Goal: Task Accomplishment & Management: Manage account settings

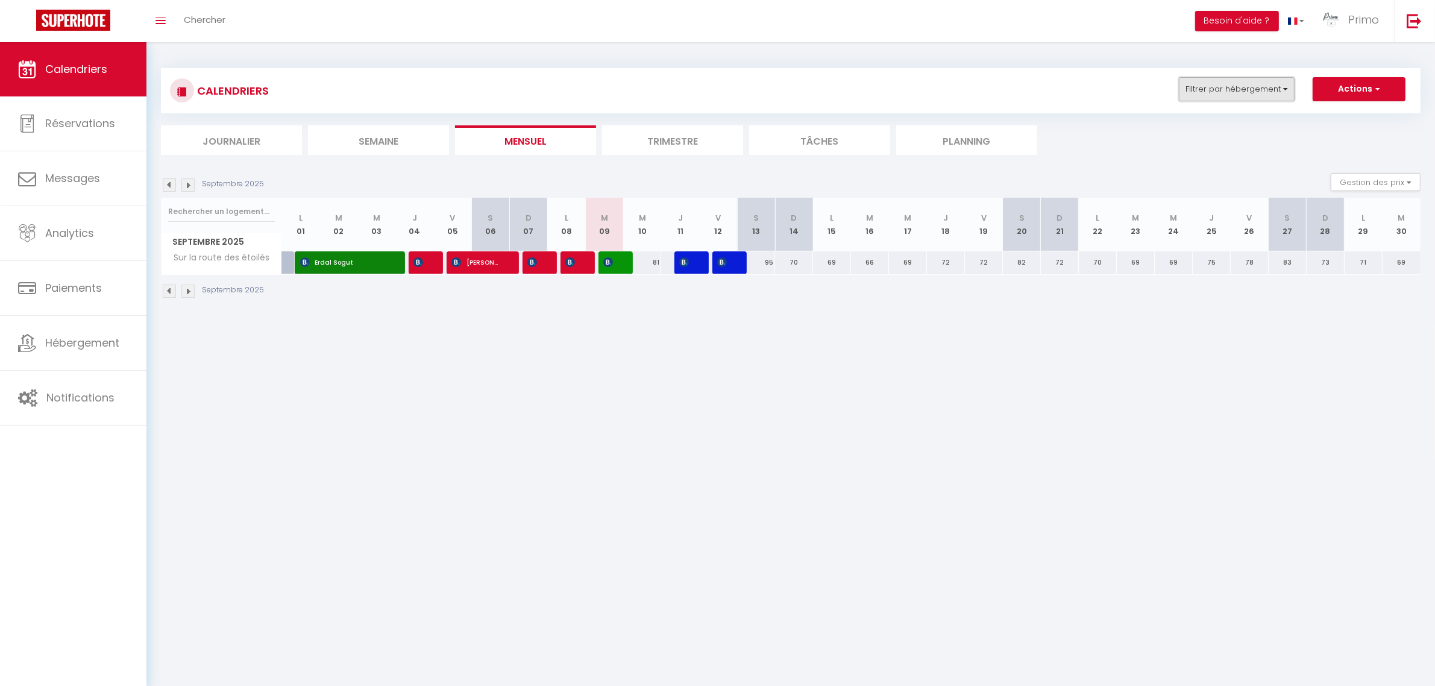
click at [1219, 94] on button "Filtrer par hébergement" at bounding box center [1237, 89] width 116 height 24
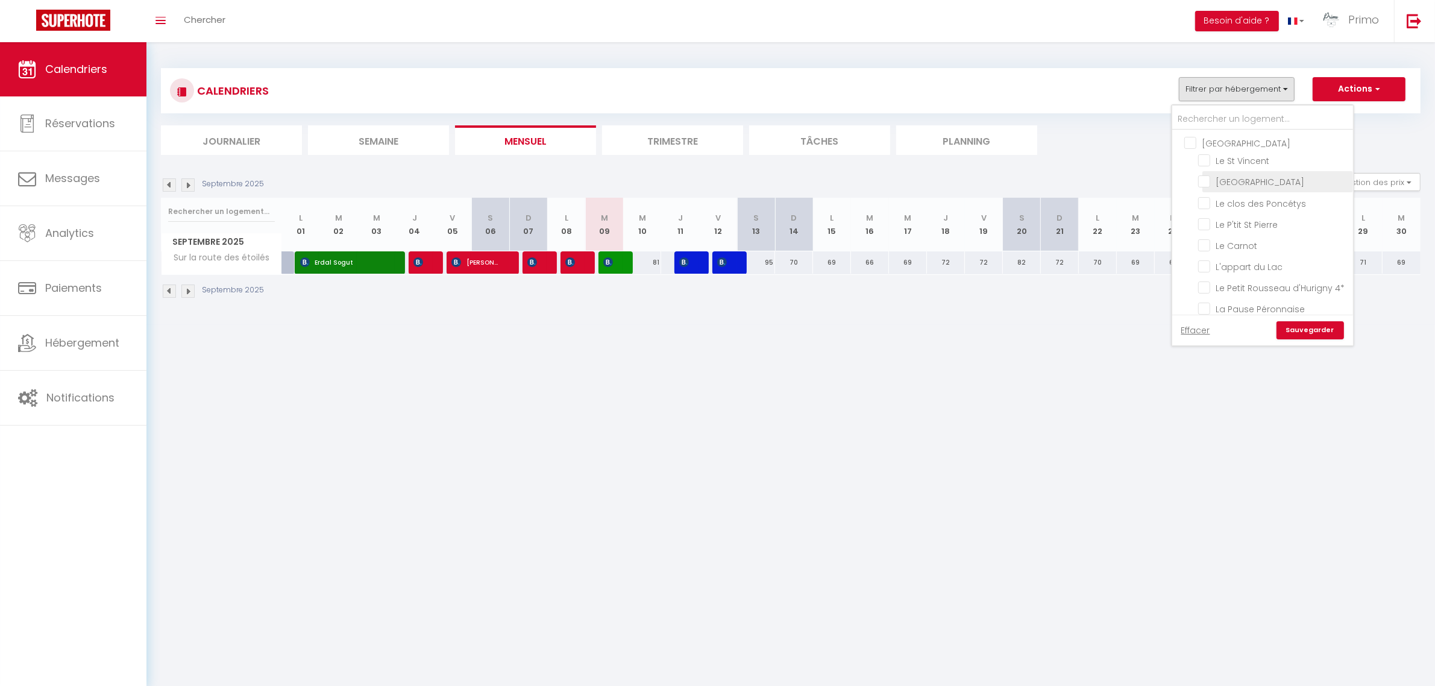
click at [1240, 177] on input "[GEOGRAPHIC_DATA]" at bounding box center [1273, 181] width 151 height 12
checkbox input "true"
checkbox input "false"
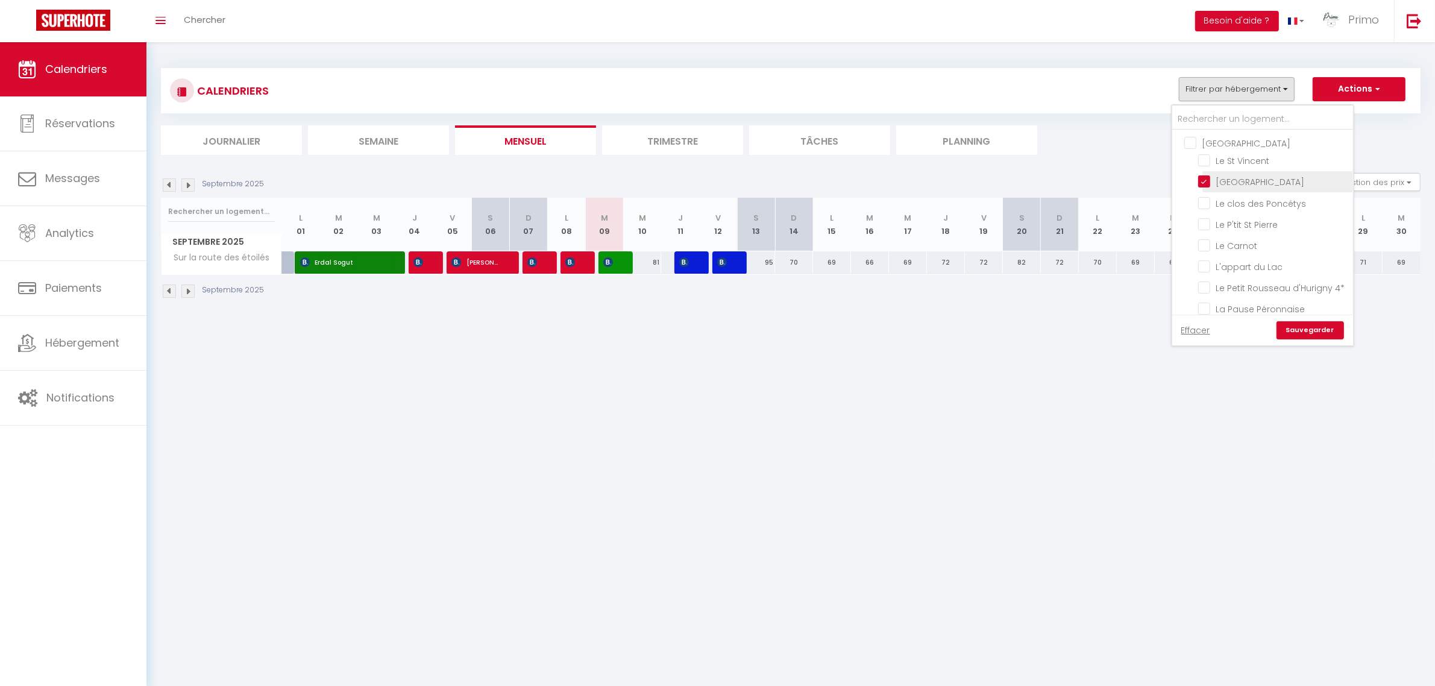
checkbox input "false"
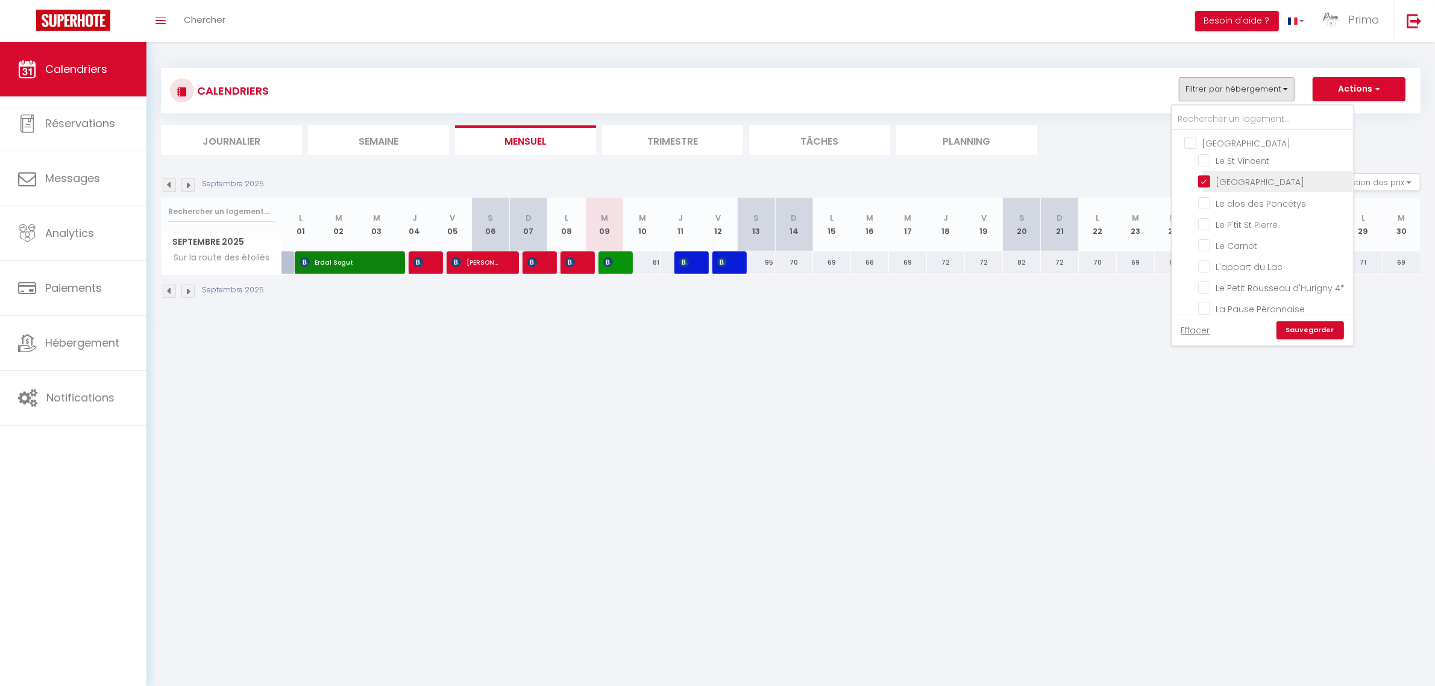
checkbox input "false"
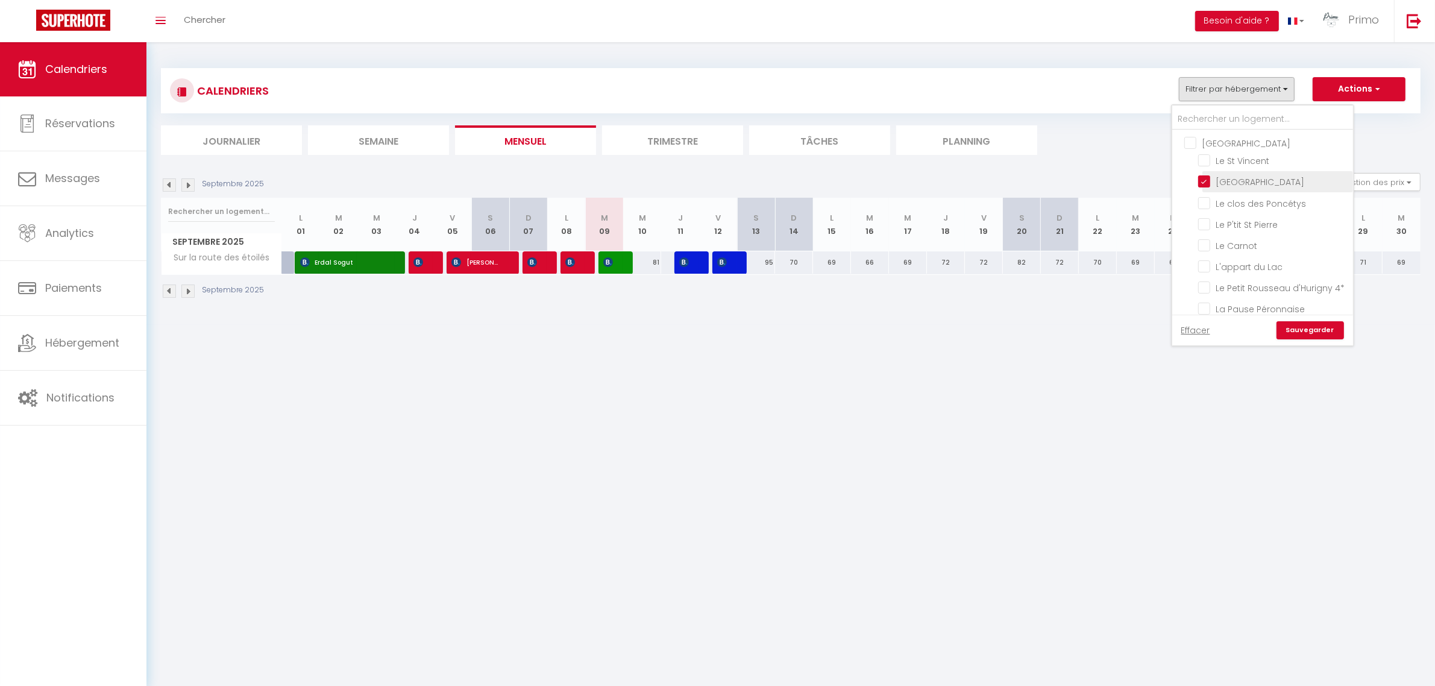
checkbox input "false"
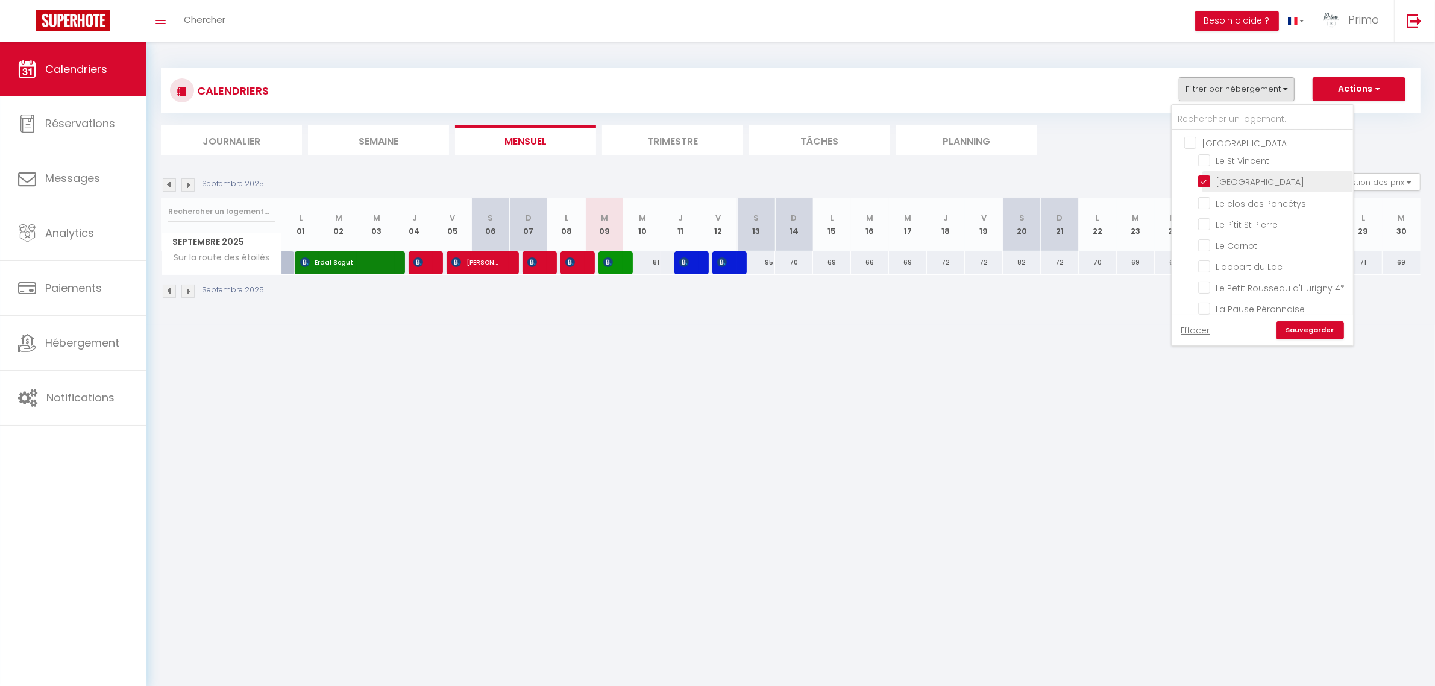
checkbox input "false"
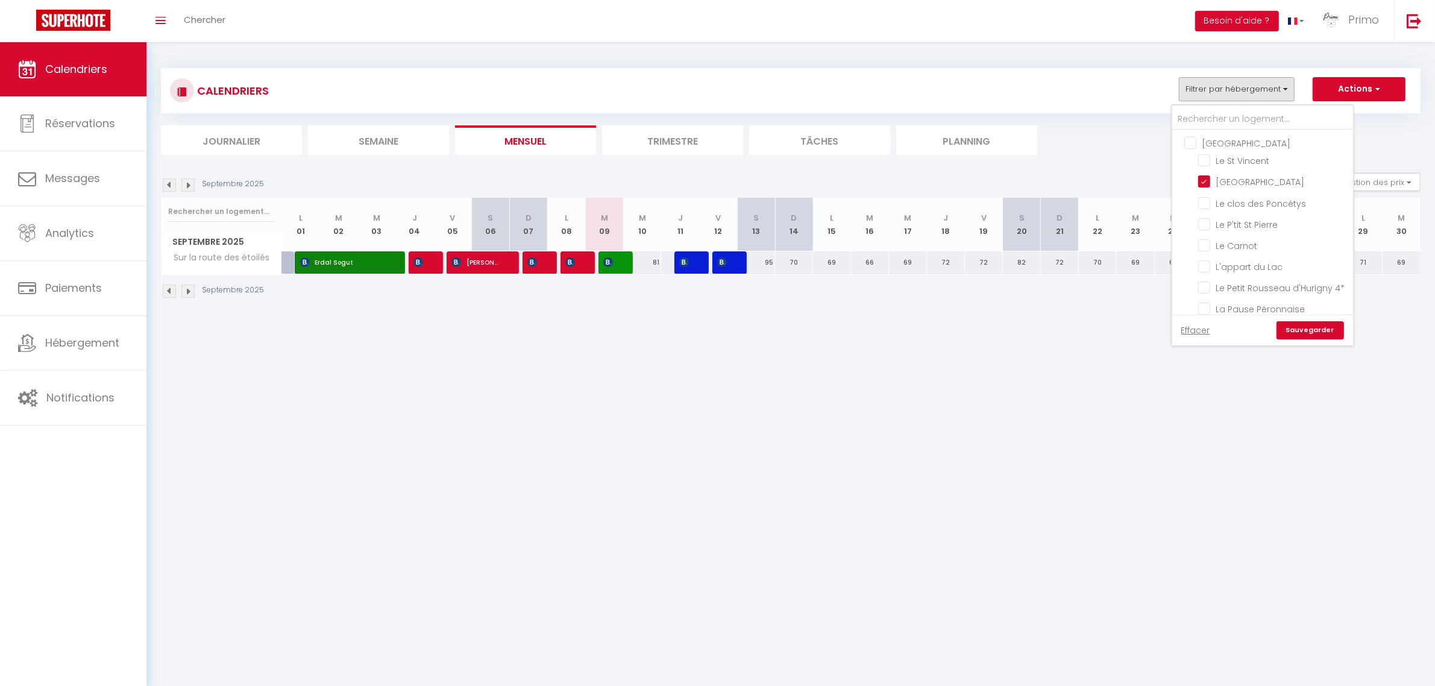
click at [1312, 338] on link "Sauvegarder" at bounding box center [1311, 330] width 68 height 18
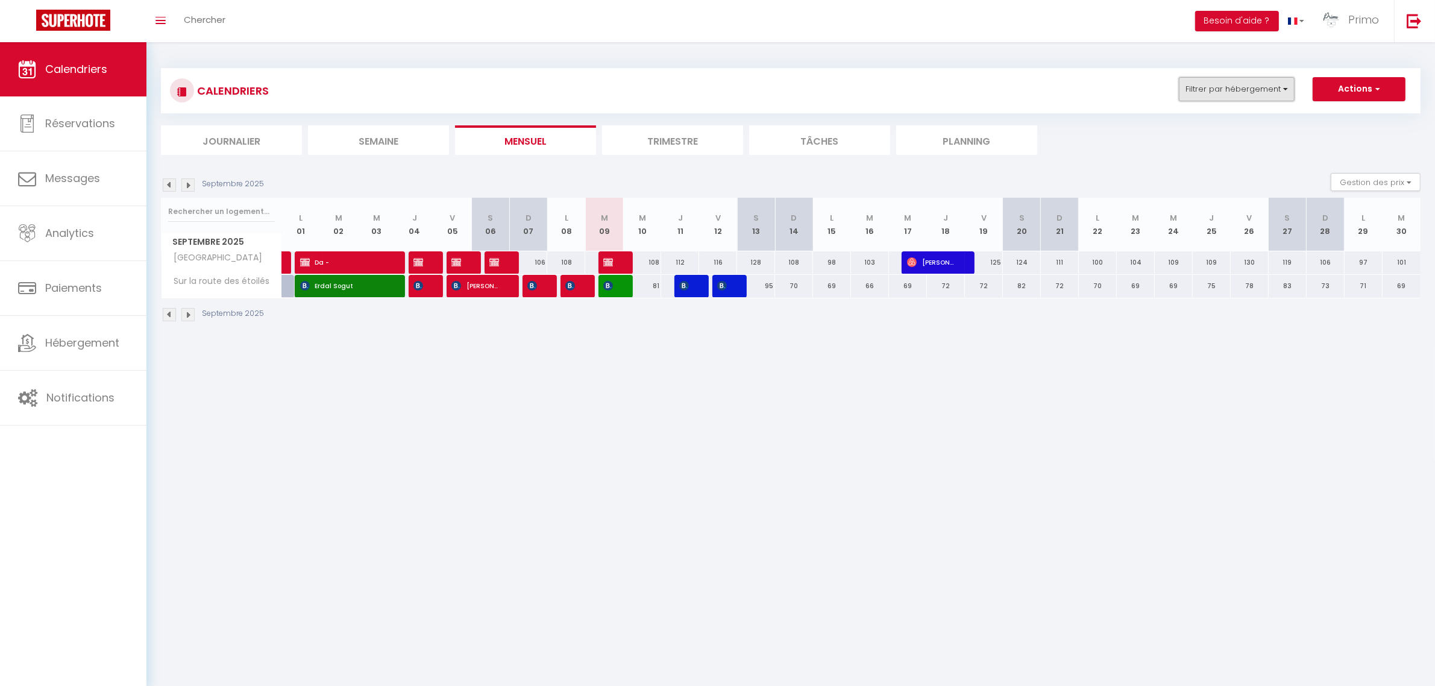
click at [1258, 87] on button "Filtrer par hébergement" at bounding box center [1237, 89] width 116 height 24
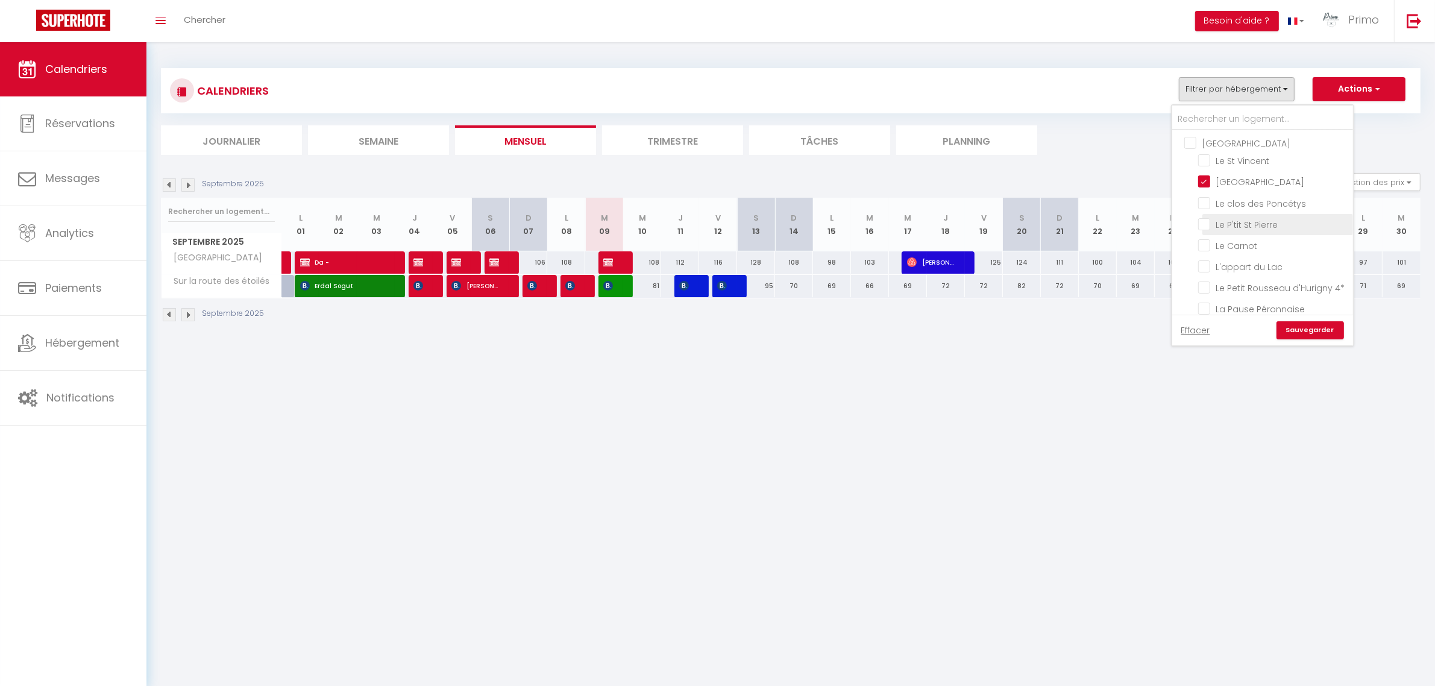
click at [1243, 221] on input "Le P'tit St Pierre" at bounding box center [1273, 224] width 151 height 12
checkbox input "true"
checkbox input "false"
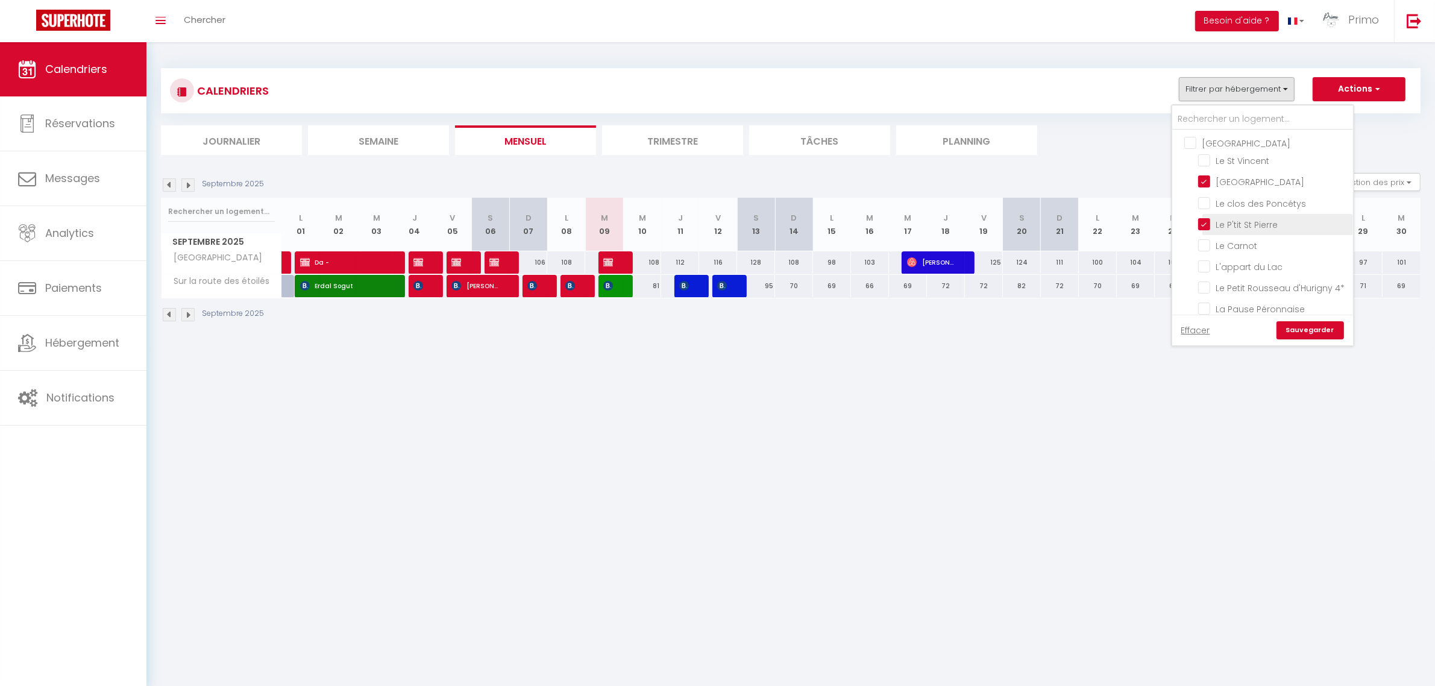
checkbox input "false"
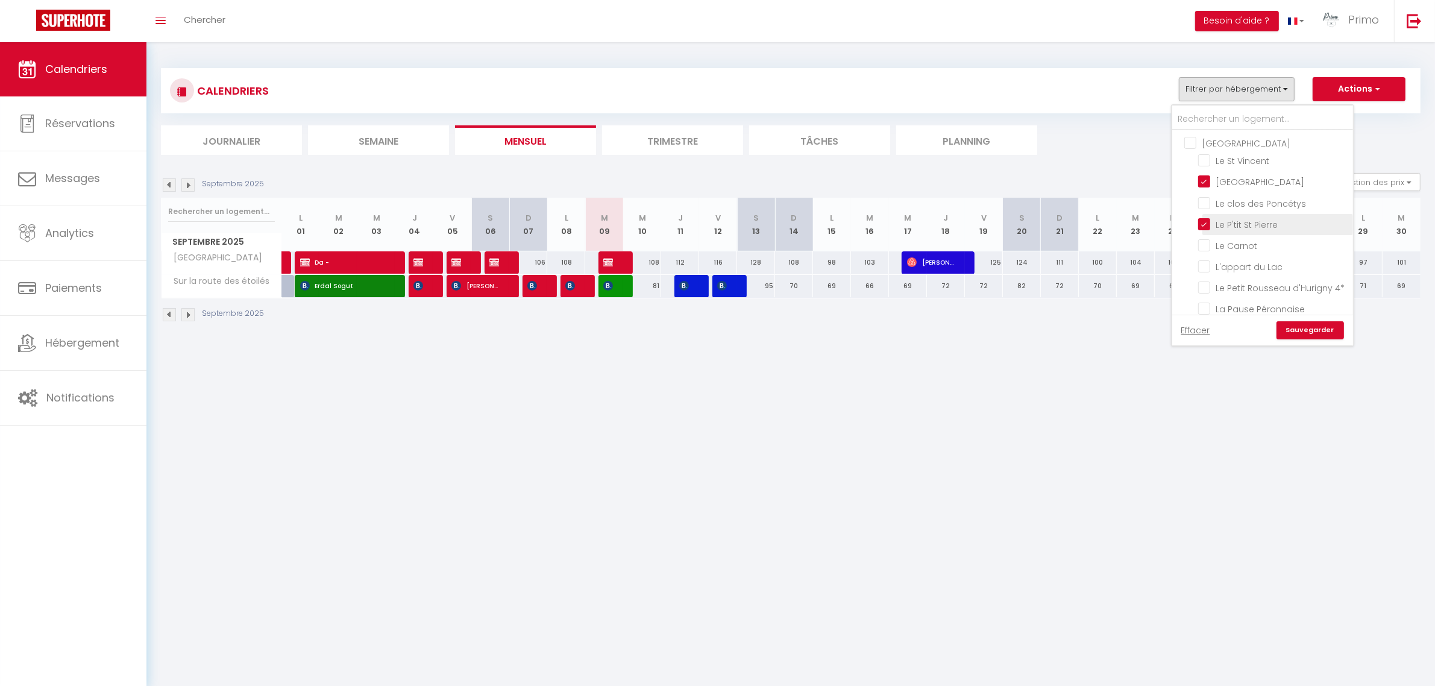
checkbox input "false"
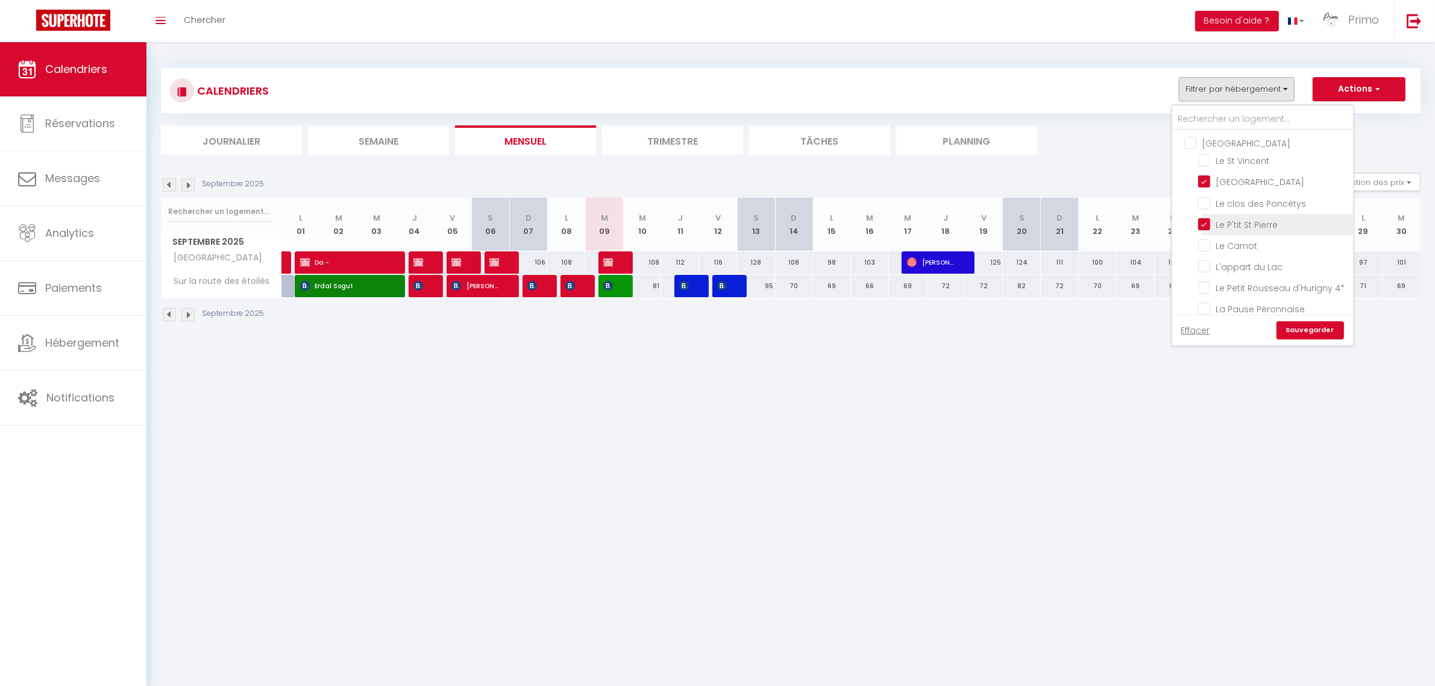
checkbox input "false"
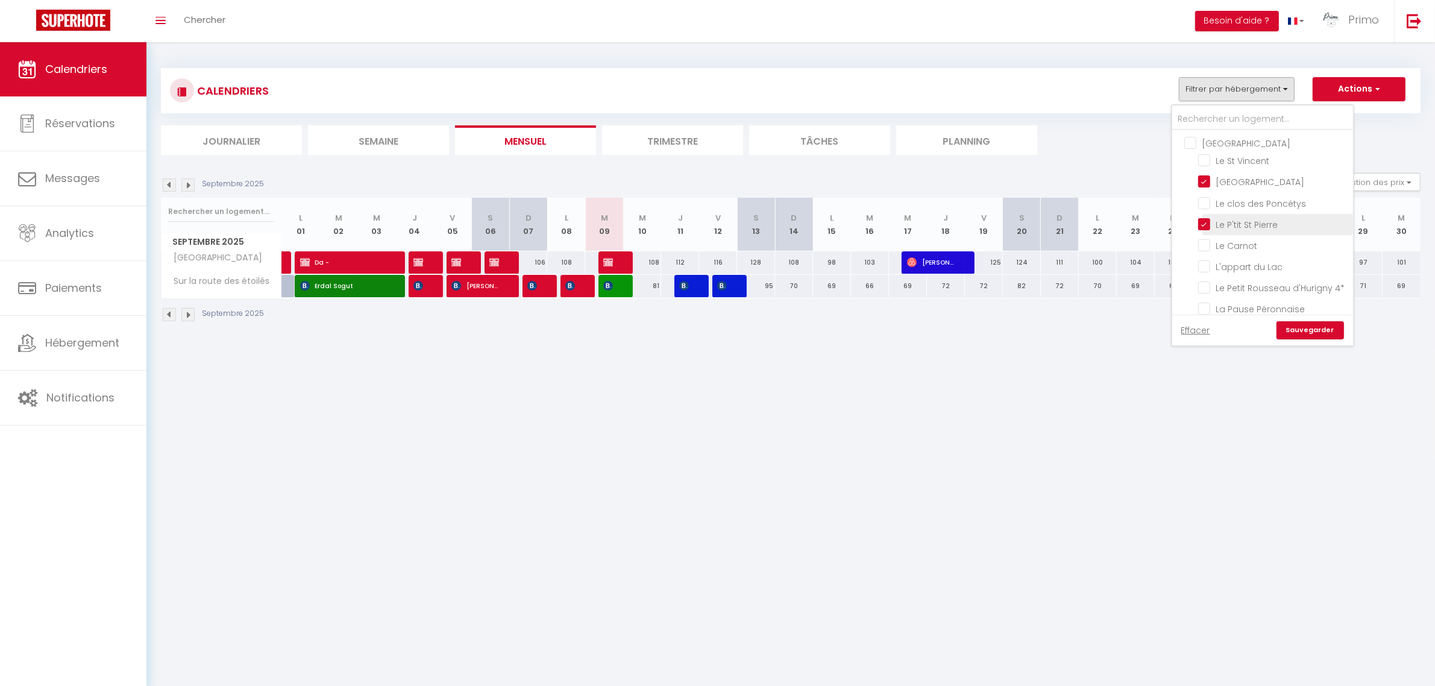
checkbox input "false"
click at [1301, 330] on link "Sauvegarder" at bounding box center [1311, 330] width 68 height 18
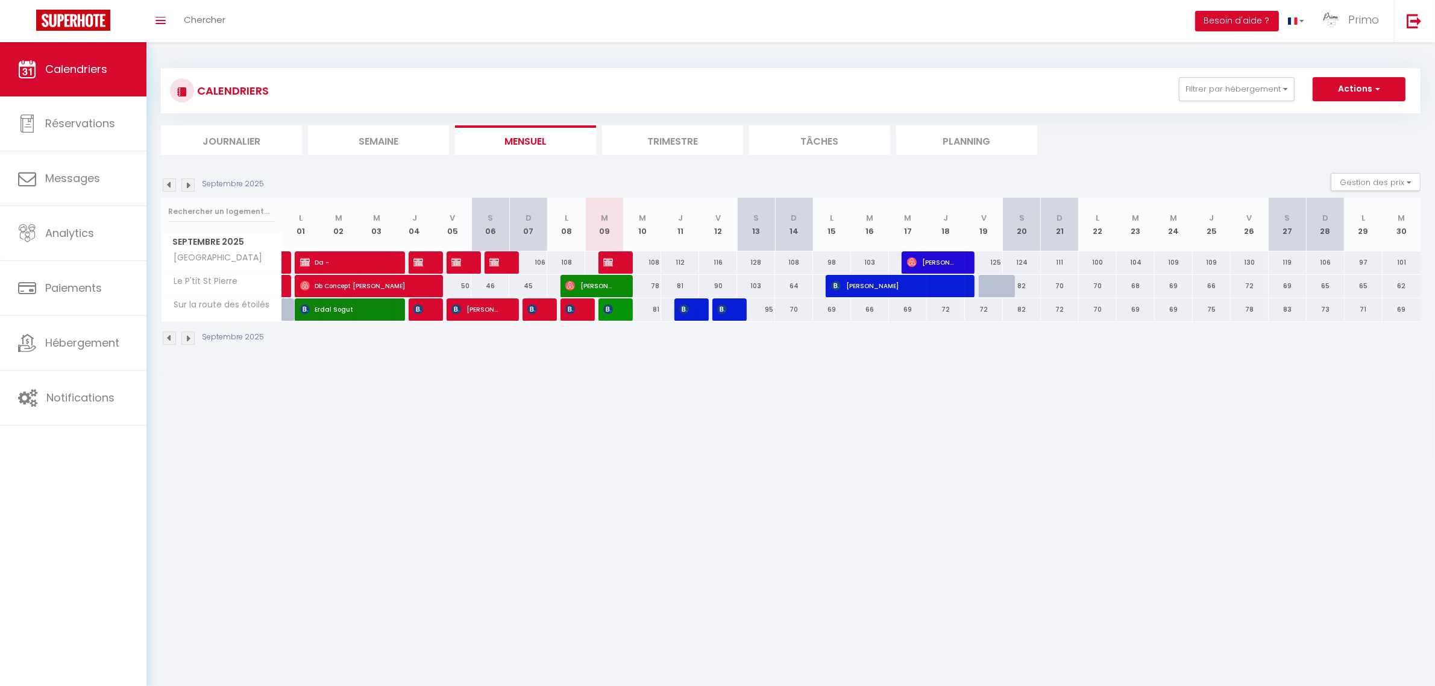
click at [616, 287] on div at bounding box center [604, 286] width 38 height 23
type input "88"
type input "[DATE]"
type input "Mer 10 Septembre 2025"
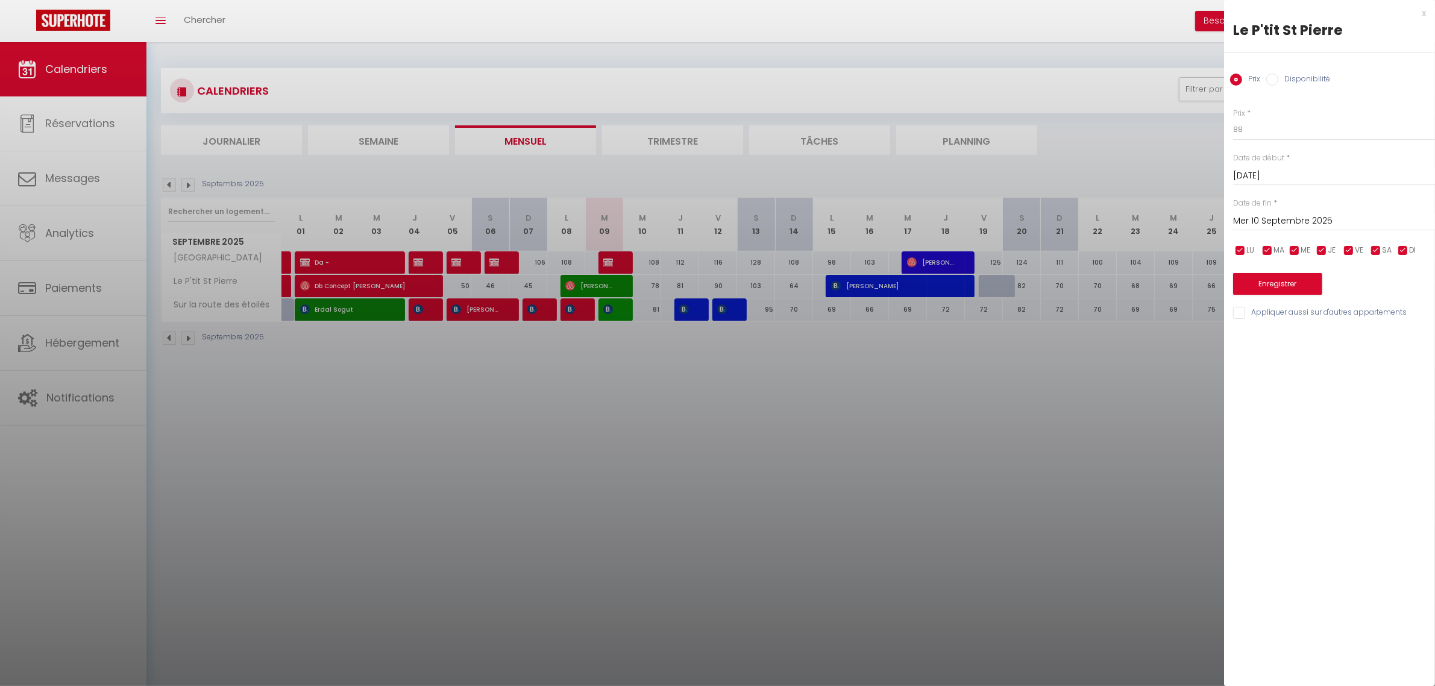
click at [714, 378] on div at bounding box center [717, 343] width 1435 height 686
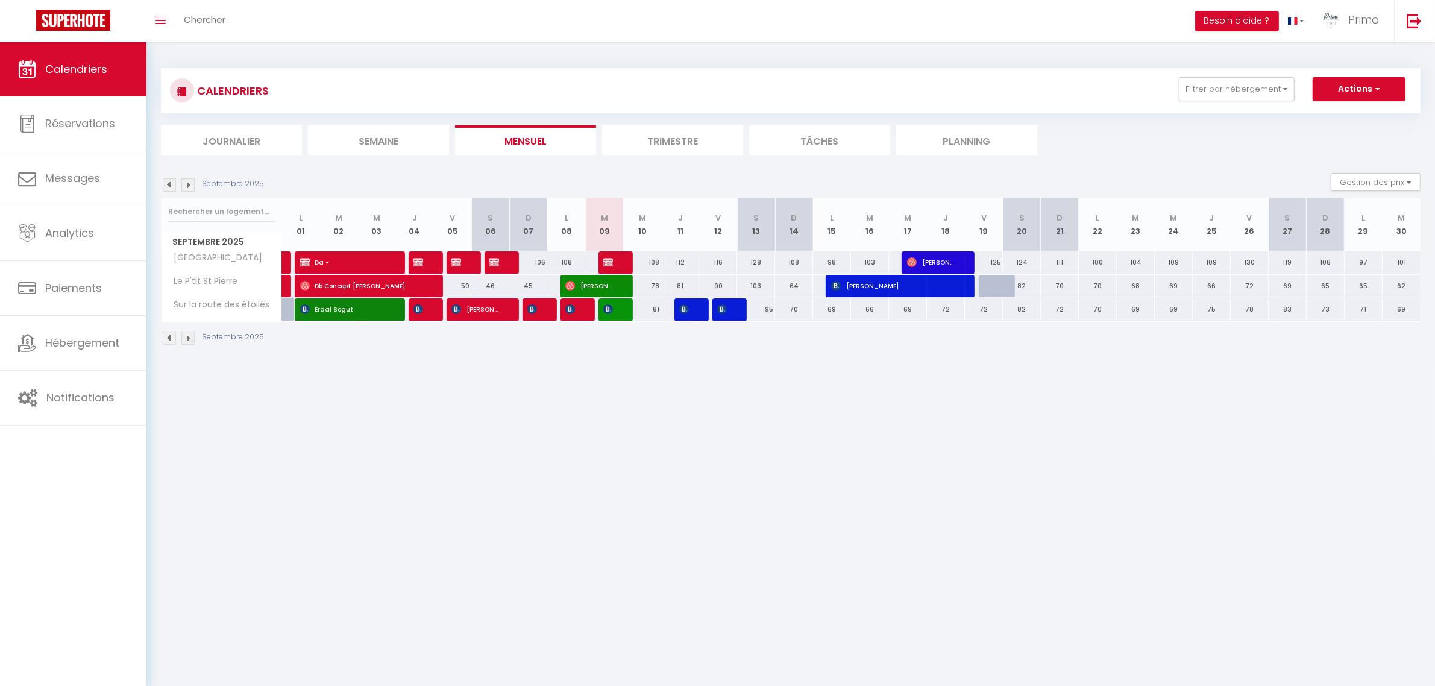
click at [625, 289] on div "78" at bounding box center [642, 286] width 38 height 22
type input "78"
type input "Mer 10 Septembre 2025"
type input "Jeu 11 Septembre 2025"
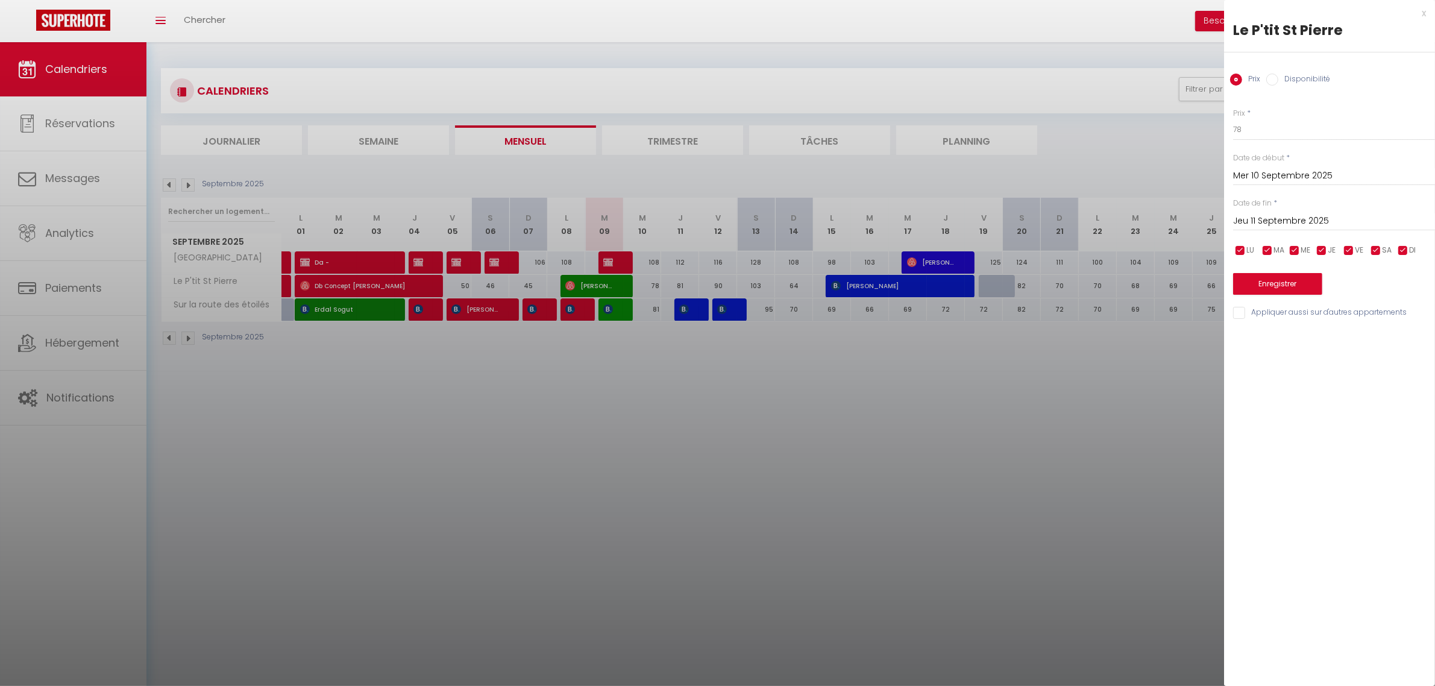
click at [871, 477] on div at bounding box center [717, 343] width 1435 height 686
select select
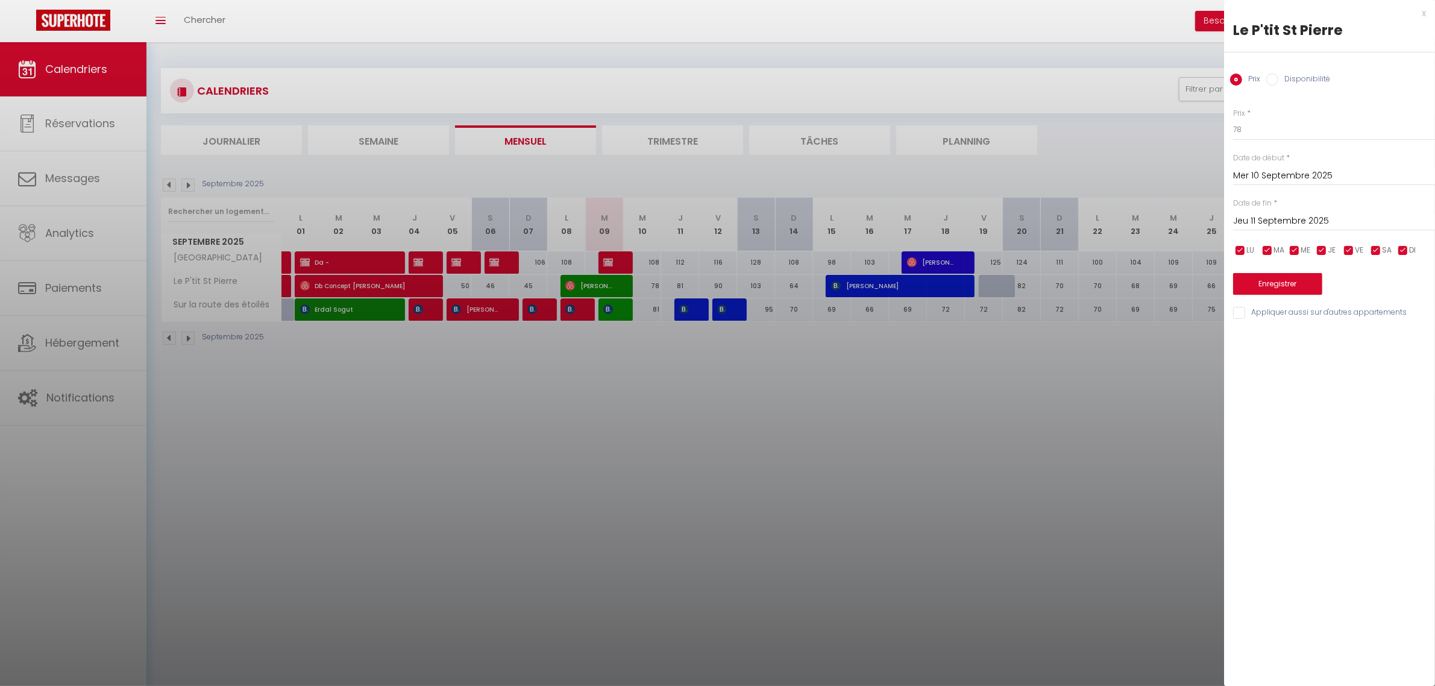
select select
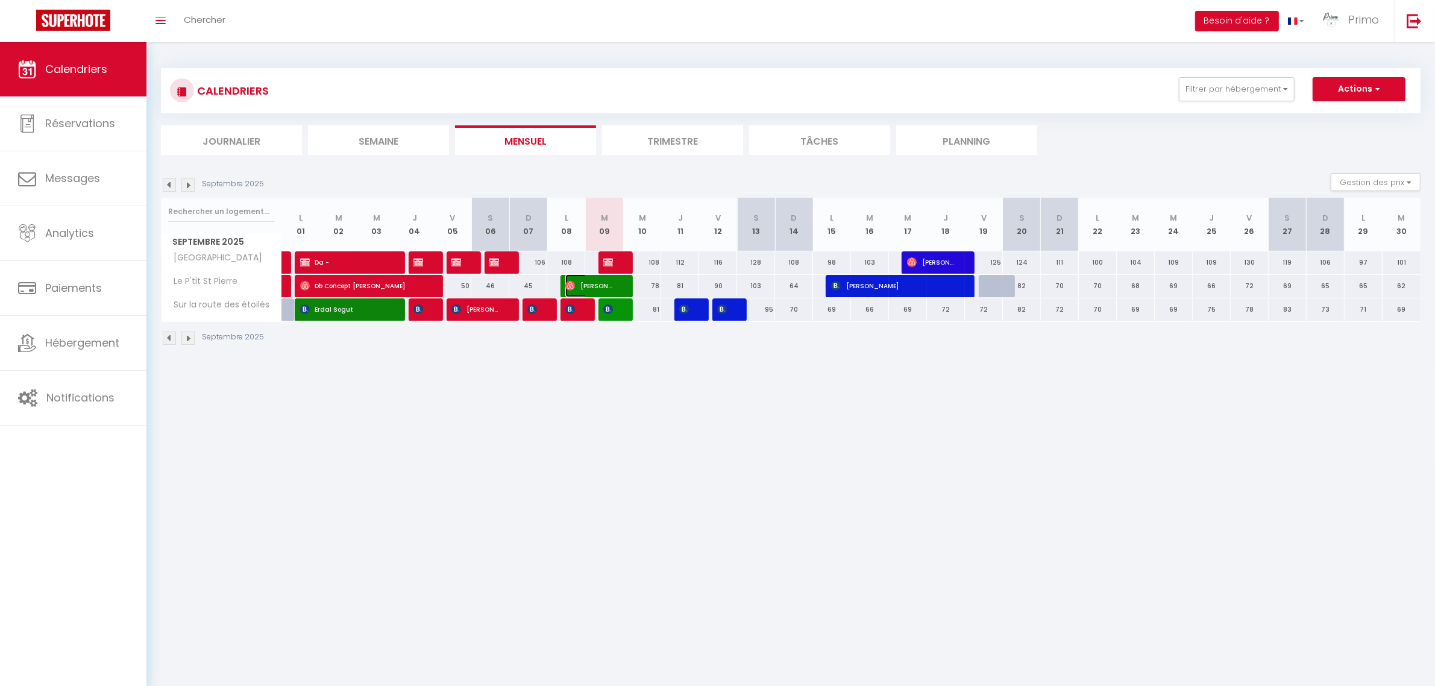
click at [595, 284] on span "[PERSON_NAME]" at bounding box center [590, 285] width 51 height 23
select select "OK"
select select "1"
select select "0"
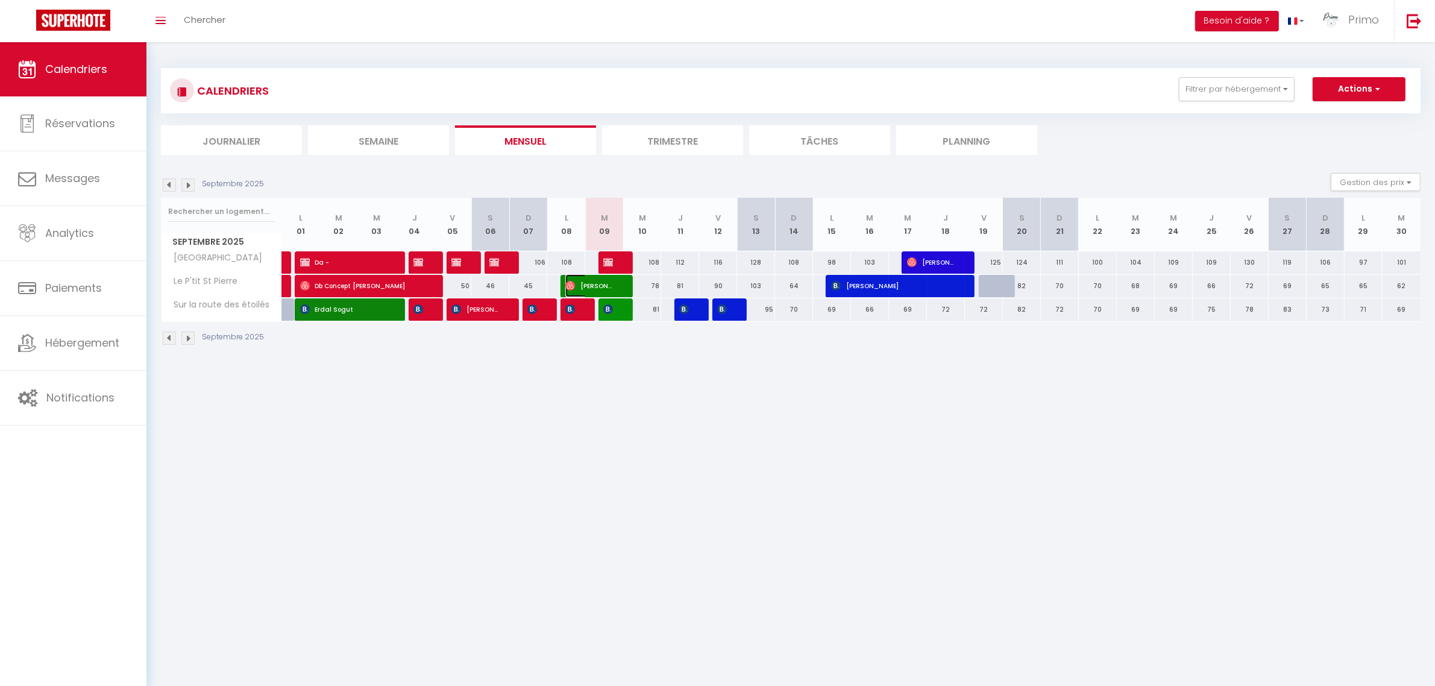
select select "1"
select select
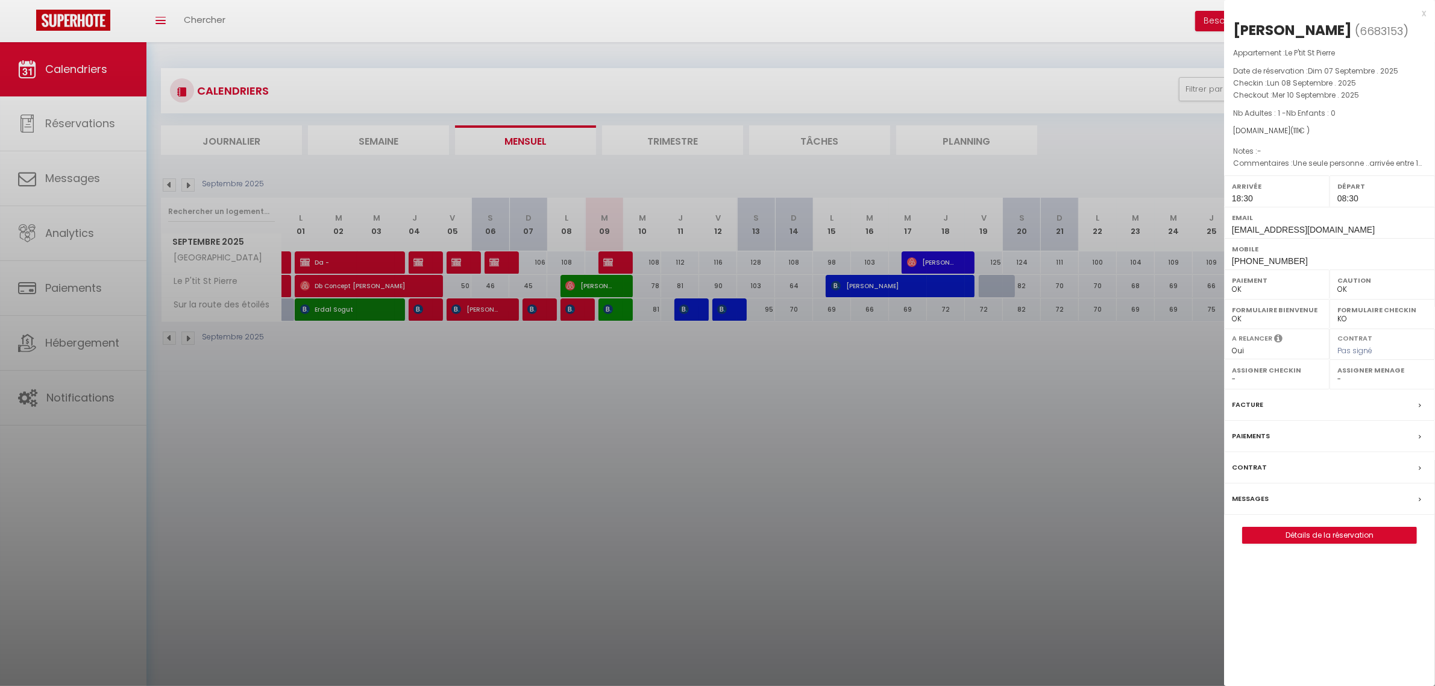
click at [865, 535] on div at bounding box center [717, 343] width 1435 height 686
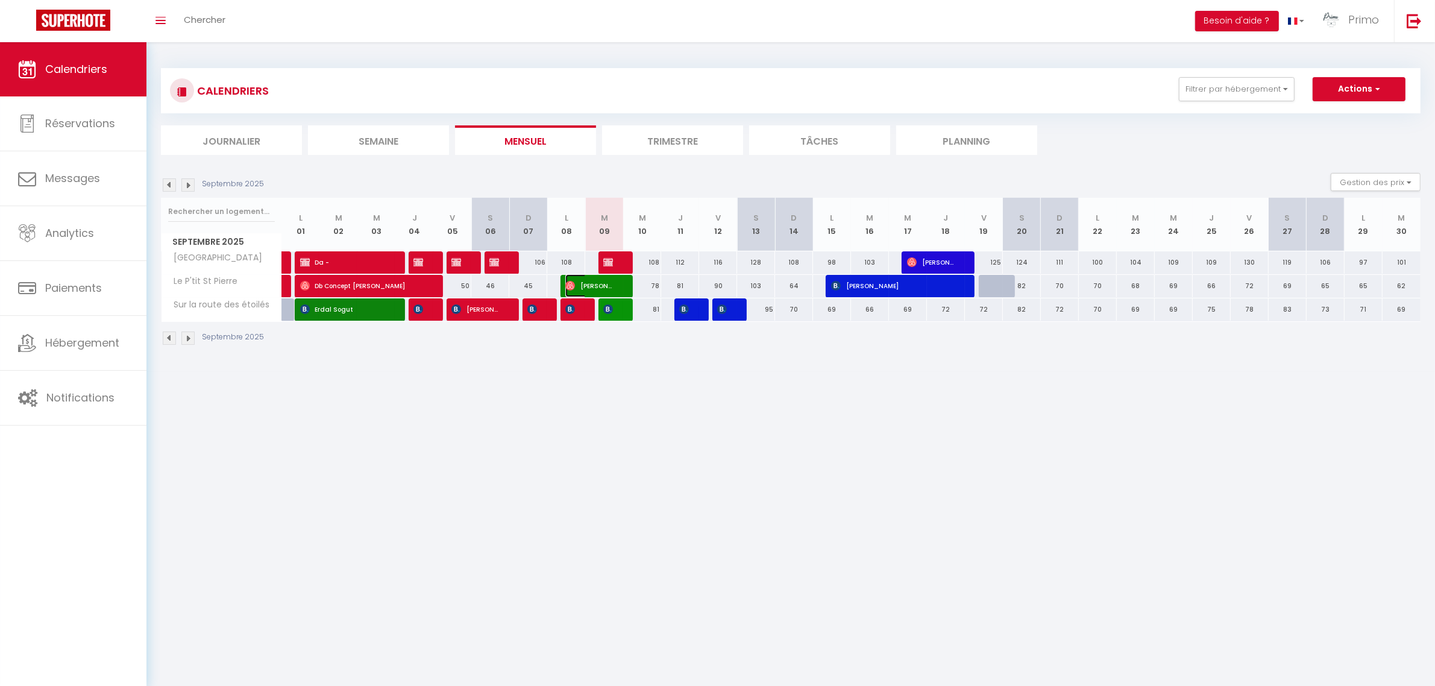
click at [615, 282] on span "[PERSON_NAME]" at bounding box center [590, 285] width 51 height 23
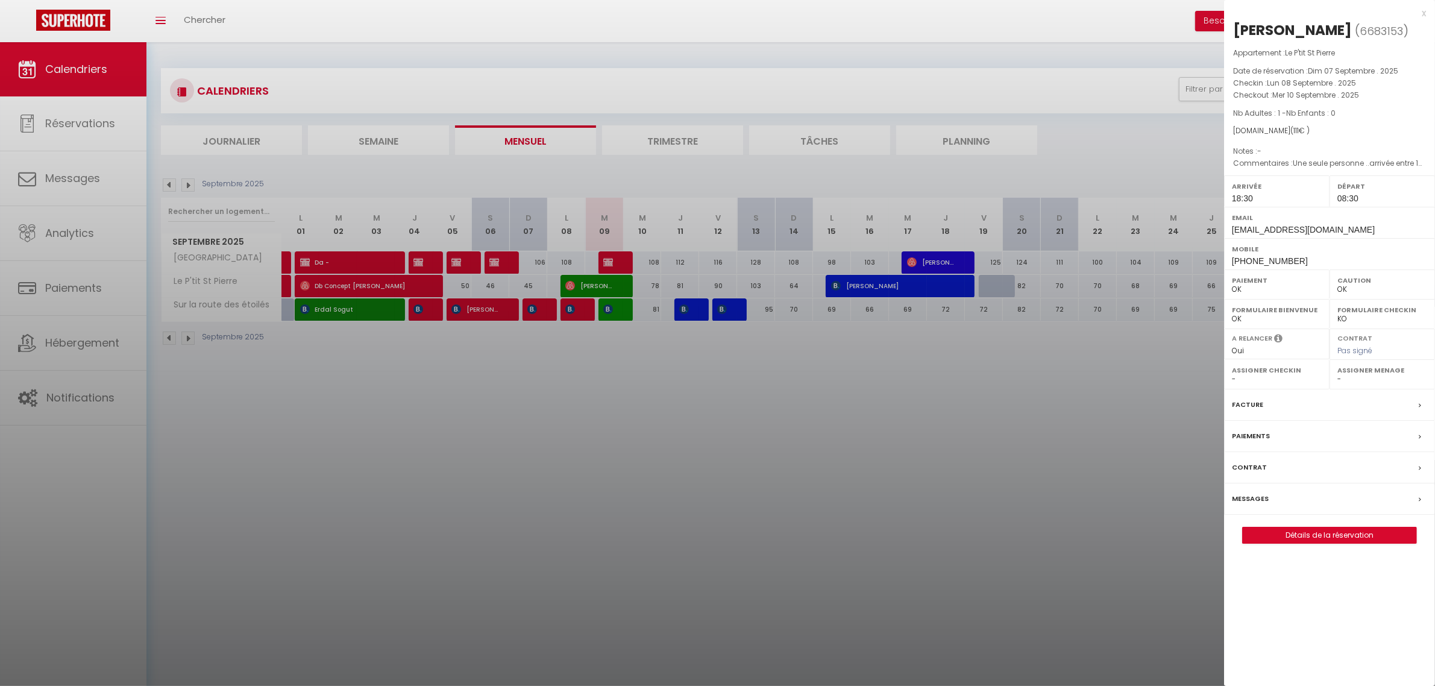
click at [731, 447] on div at bounding box center [717, 343] width 1435 height 686
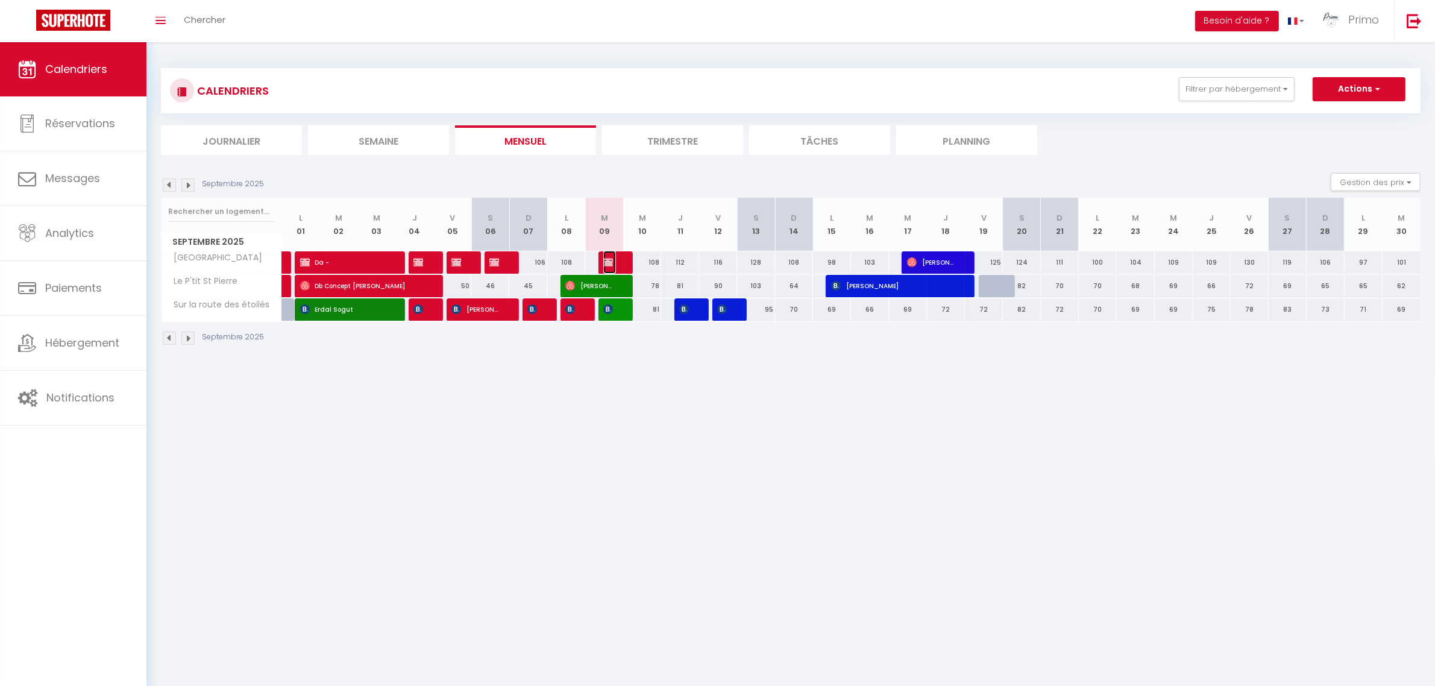
click at [610, 263] on img at bounding box center [608, 262] width 10 height 10
select select "KO"
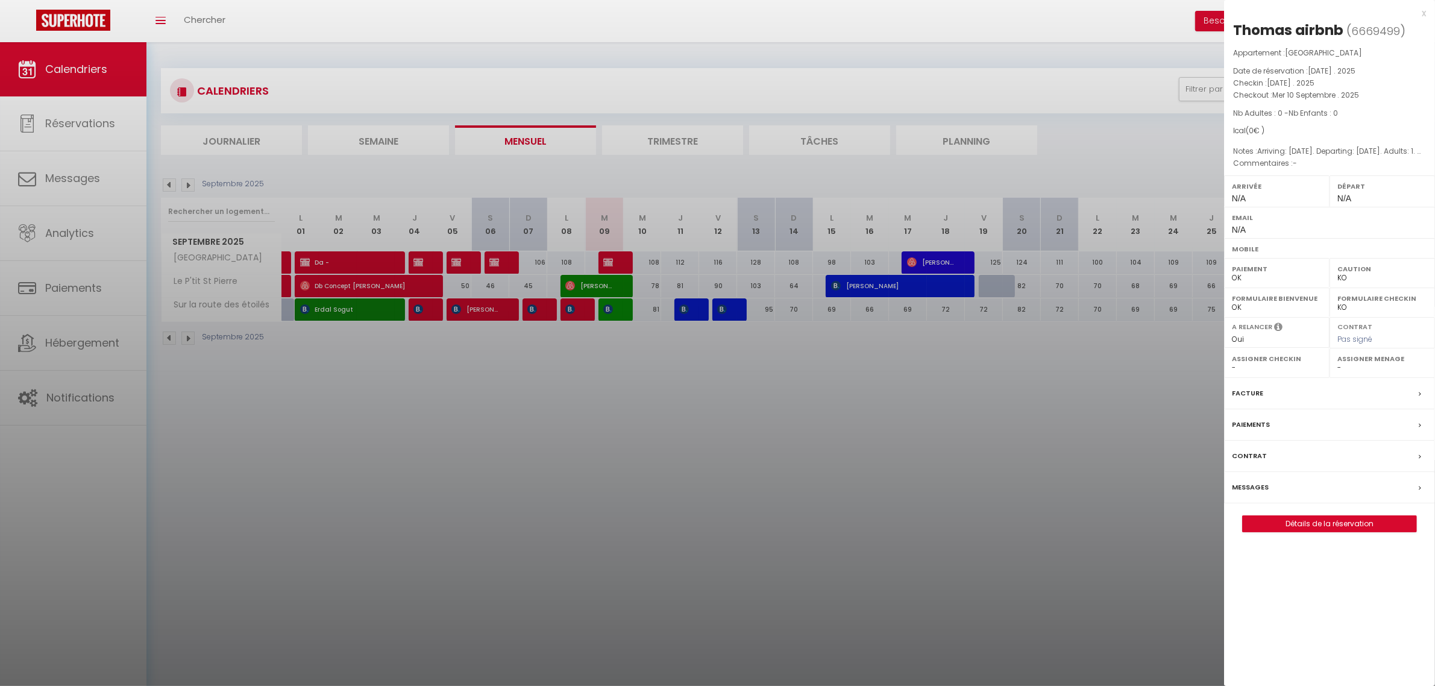
click at [697, 492] on div at bounding box center [717, 343] width 1435 height 686
